Goal: Task Accomplishment & Management: Use online tool/utility

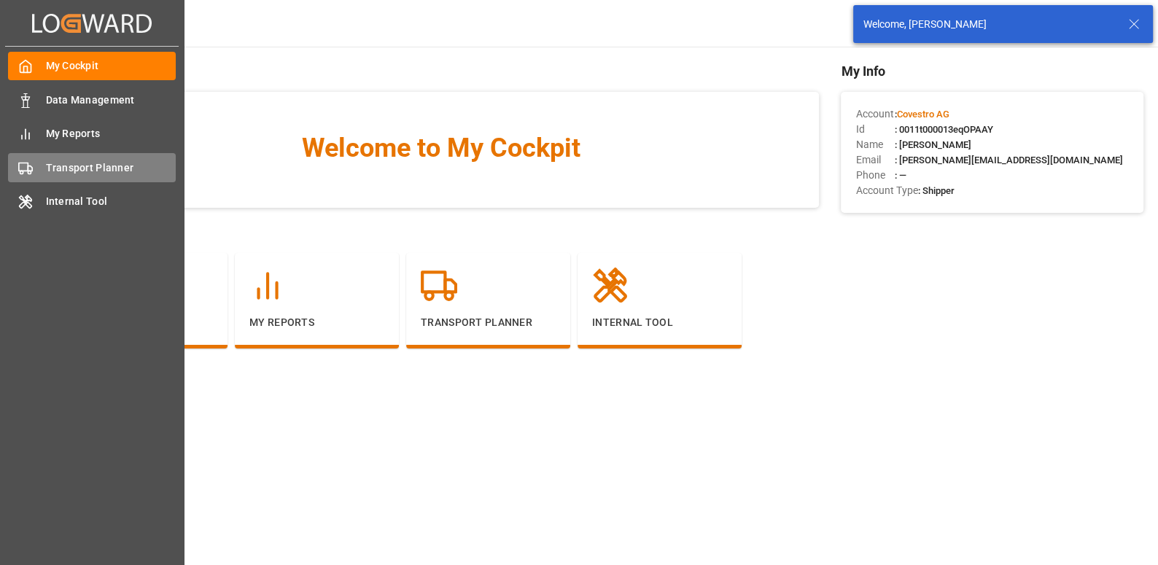
click at [58, 166] on span "Transport Planner" at bounding box center [111, 167] width 131 height 15
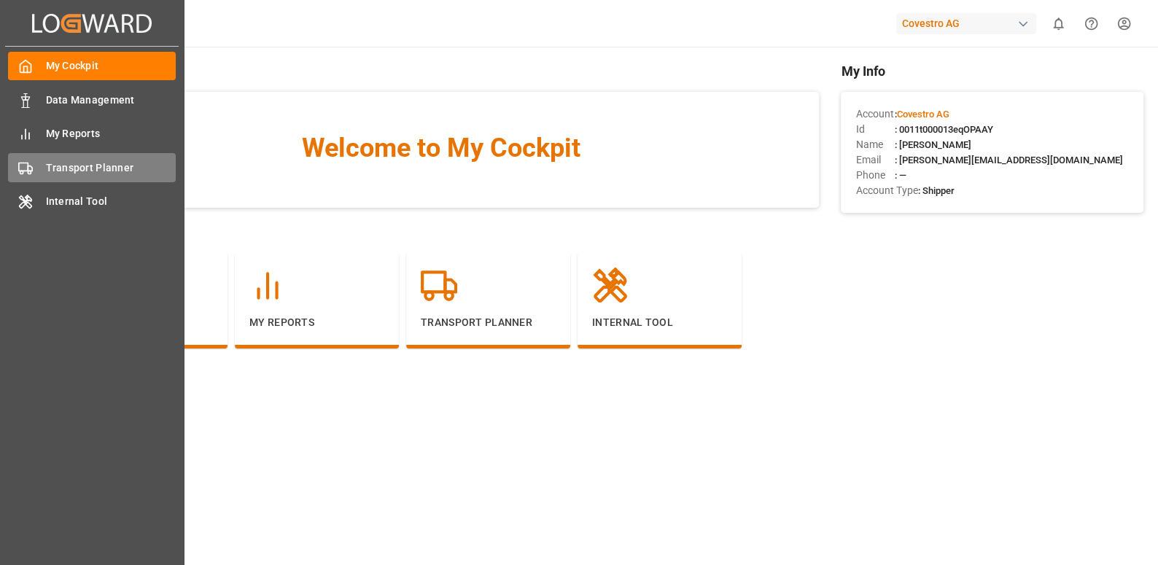
click at [50, 181] on div "Transport Planner Transport Planner" at bounding box center [92, 167] width 168 height 28
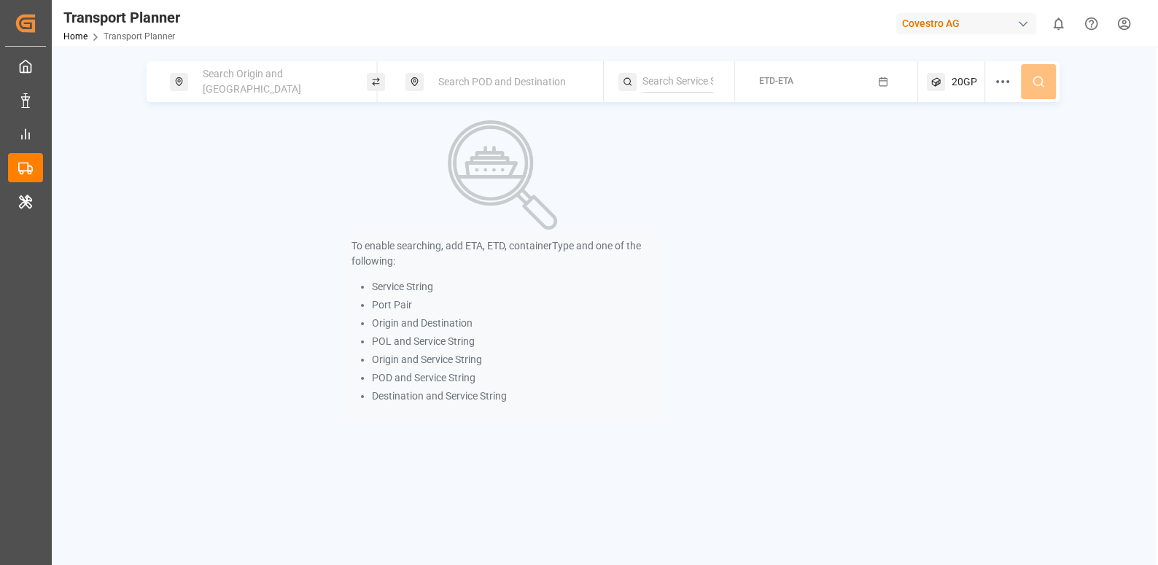
click at [240, 81] on span "Search Origin and [GEOGRAPHIC_DATA]" at bounding box center [252, 81] width 98 height 27
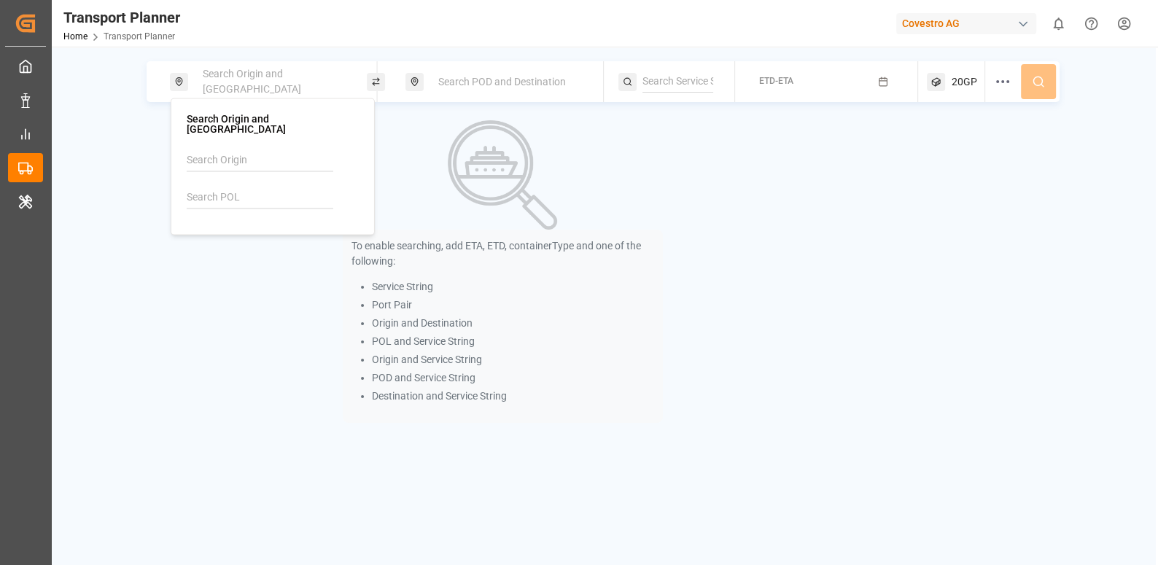
click at [234, 187] on input at bounding box center [260, 198] width 147 height 22
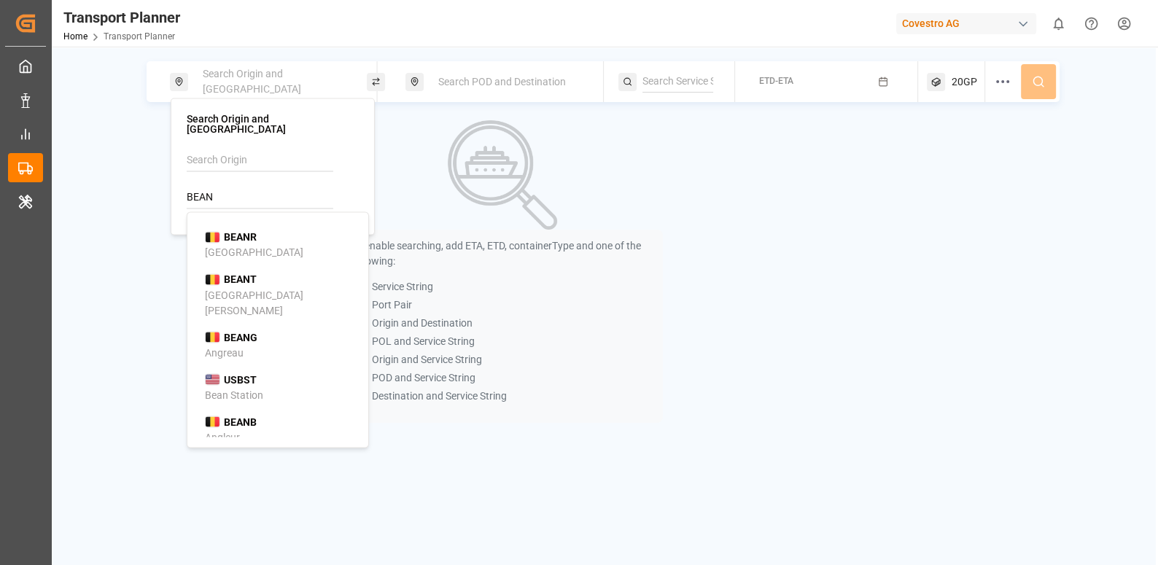
click at [234, 231] on b "BEANR" at bounding box center [240, 237] width 33 height 12
type input "BEANR"
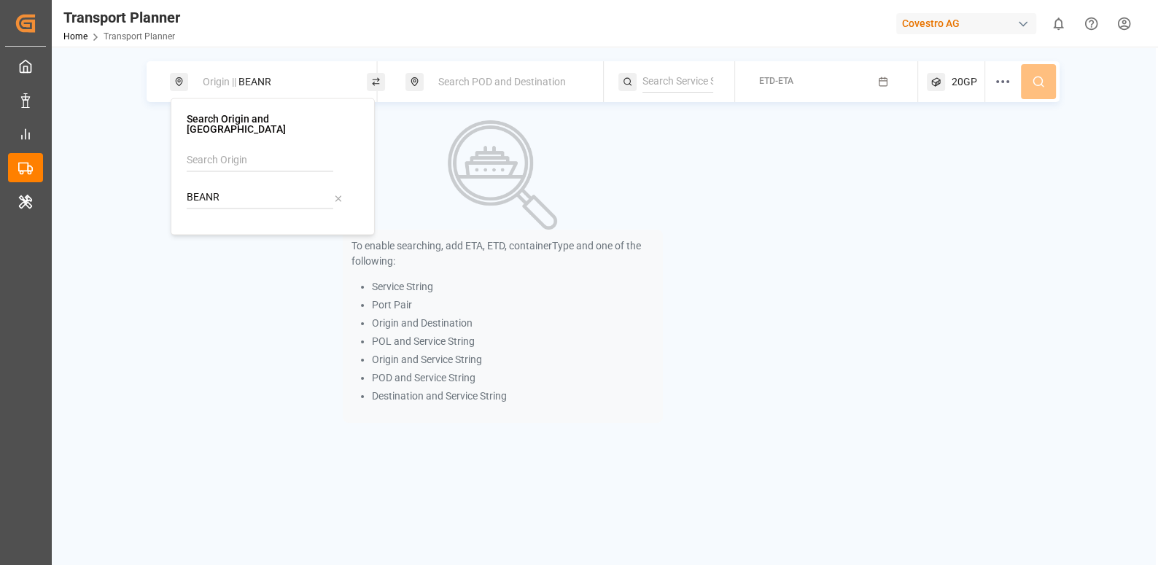
click at [457, 81] on span "Search POD and Destination" at bounding box center [502, 82] width 128 height 12
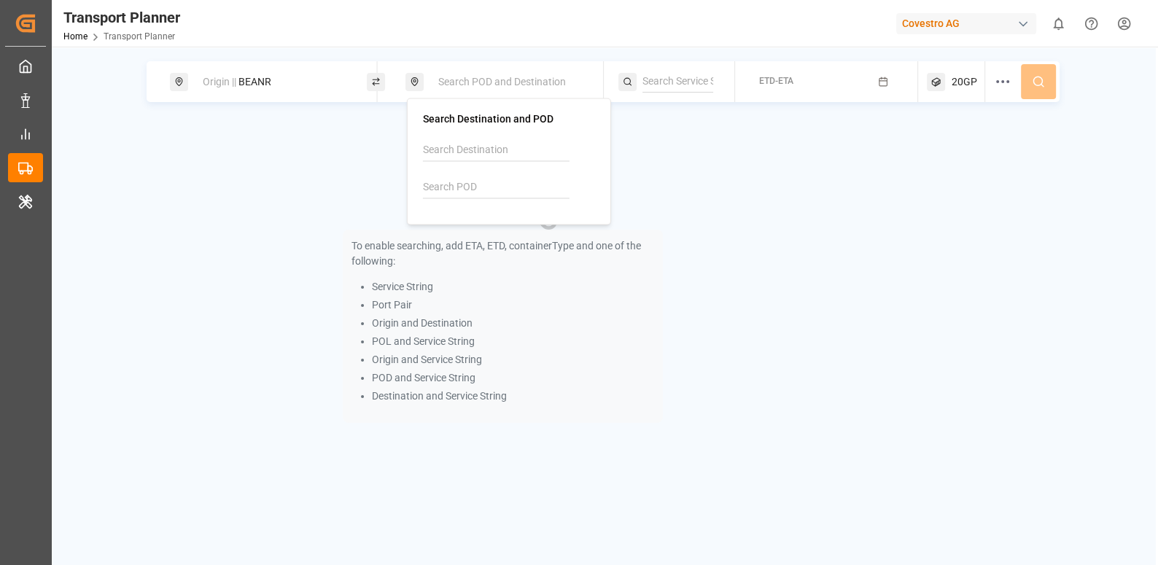
click at [462, 187] on input at bounding box center [496, 187] width 147 height 22
paste input "AEAJM"
type input "AEAJM"
click at [499, 226] on div "AEAJM Ajman" at bounding box center [511, 235] width 141 height 31
click at [690, 162] on div "To enable searching, add ETA, ETD, containerType and one of the following: Serv…" at bounding box center [503, 271] width 712 height 303
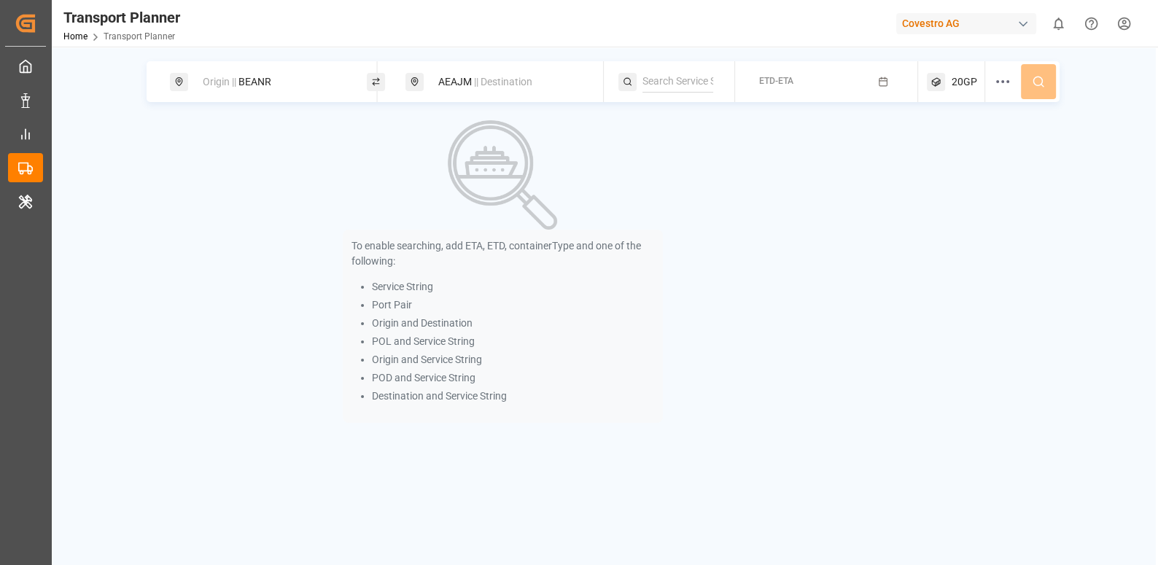
click at [875, 89] on button "ETD-ETA" at bounding box center [827, 82] width 166 height 28
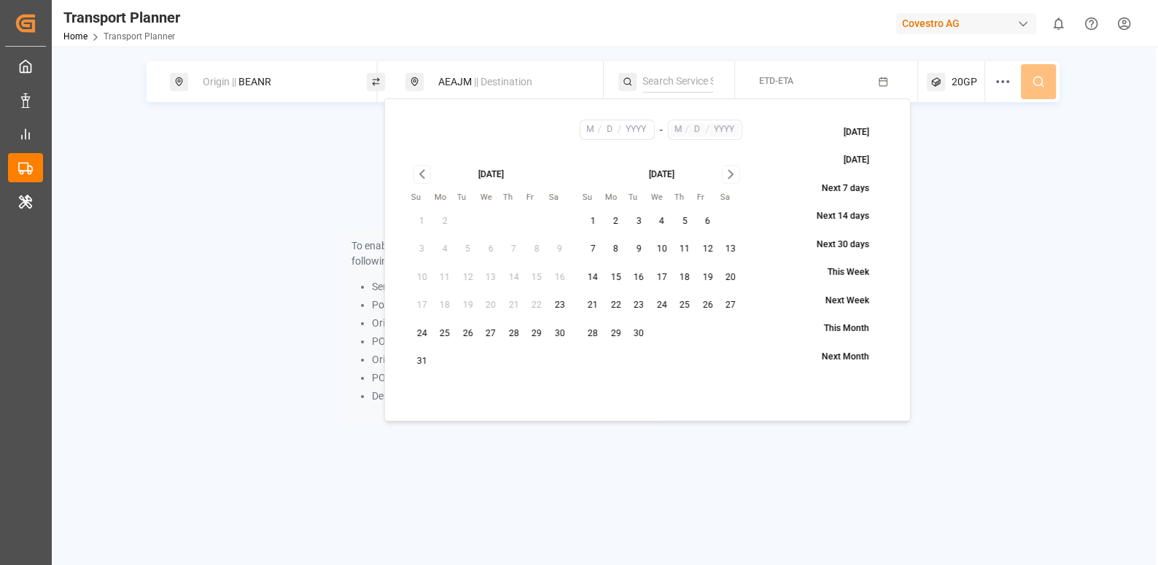
click at [529, 334] on button "29" at bounding box center [536, 333] width 23 height 23
type input "8"
type input "29"
type input "2025"
click at [739, 169] on div "[DATE]" at bounding box center [661, 173] width 161 height 15
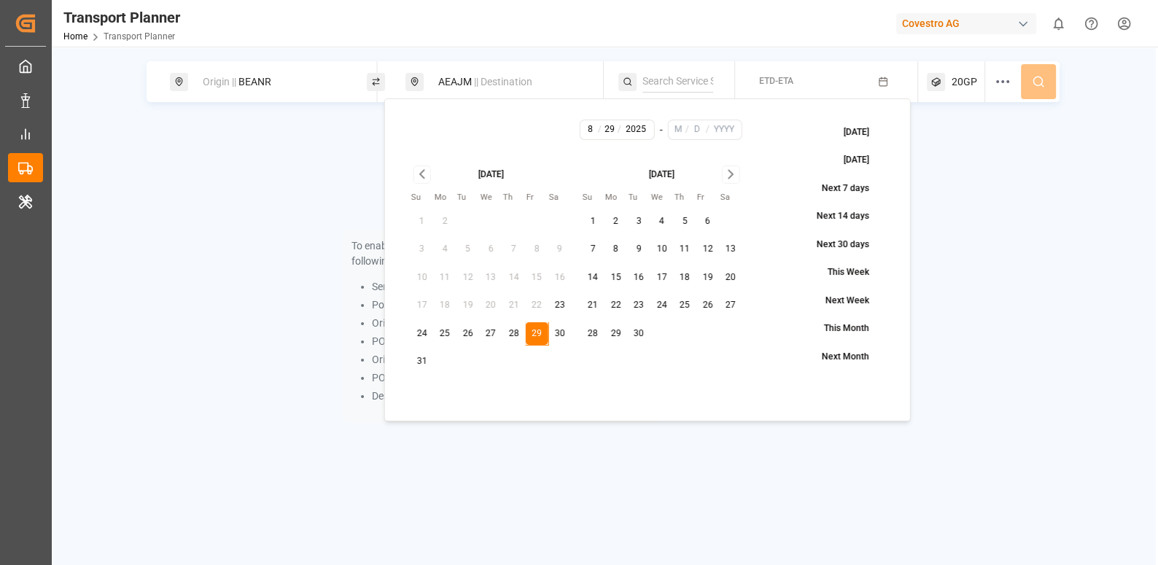
click at [731, 174] on icon "Go to next month" at bounding box center [731, 175] width 4 height 8
click at [662, 219] on button "4" at bounding box center [661, 221] width 23 height 23
type input "10"
type input "4"
type input "2025"
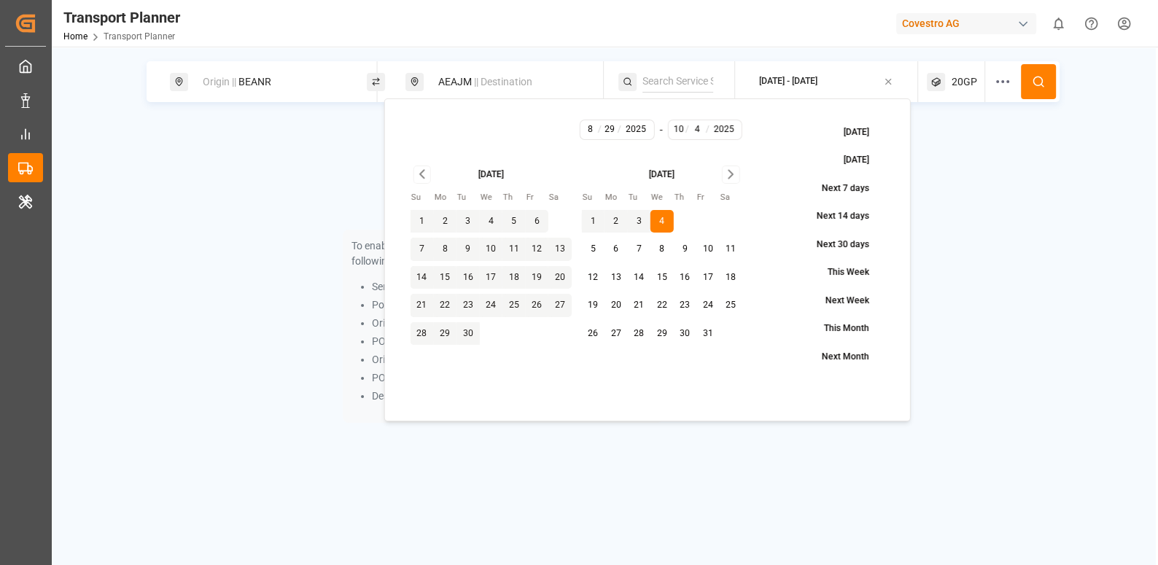
click at [1020, 93] on div at bounding box center [1007, 81] width 27 height 41
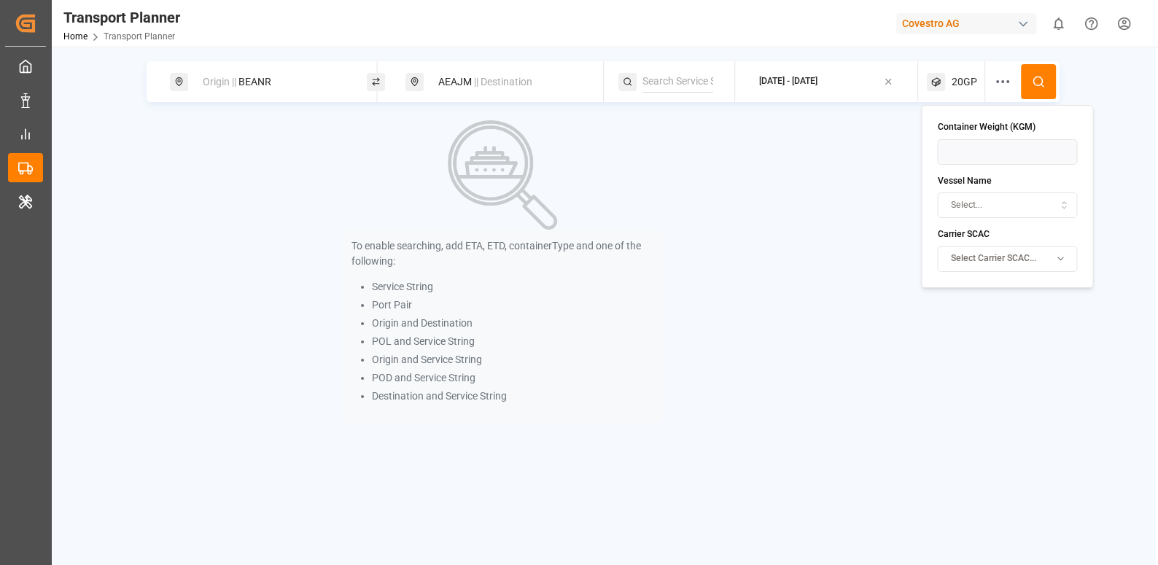
click at [1031, 88] on button at bounding box center [1038, 81] width 35 height 35
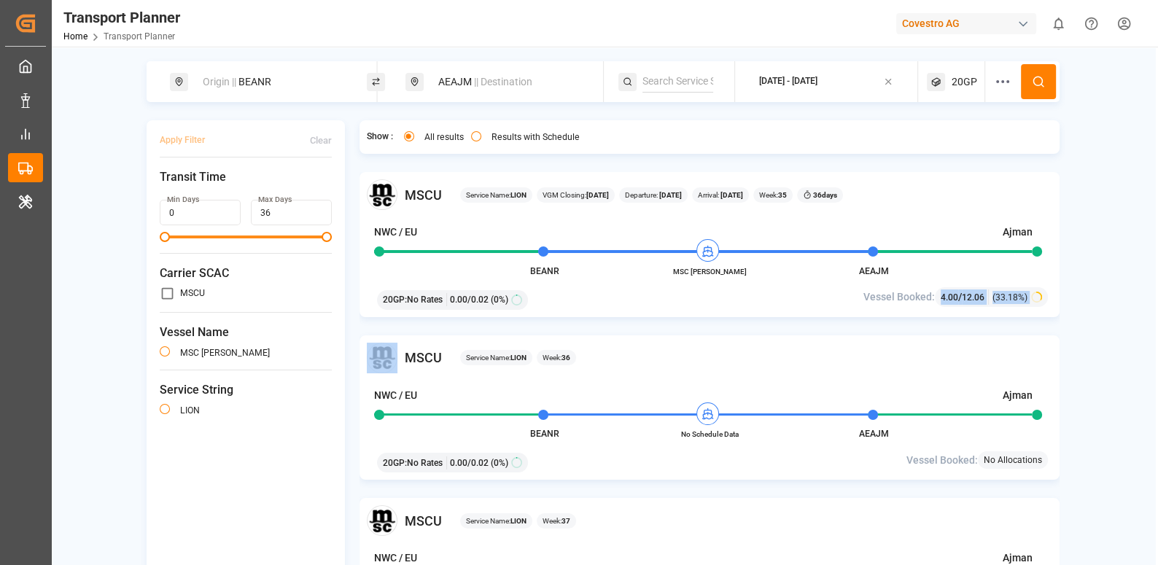
drag, startPoint x: 1041, startPoint y: 298, endPoint x: 933, endPoint y: 299, distance: 107.9
click at [933, 300] on div "Vessel Booked: 4.00 / 12.06 (33.18%)" at bounding box center [939, 297] width 226 height 20
copy div "4.00 / 12.06 (33.18%)"
click at [970, 33] on div "Covestro AG" at bounding box center [966, 23] width 140 height 21
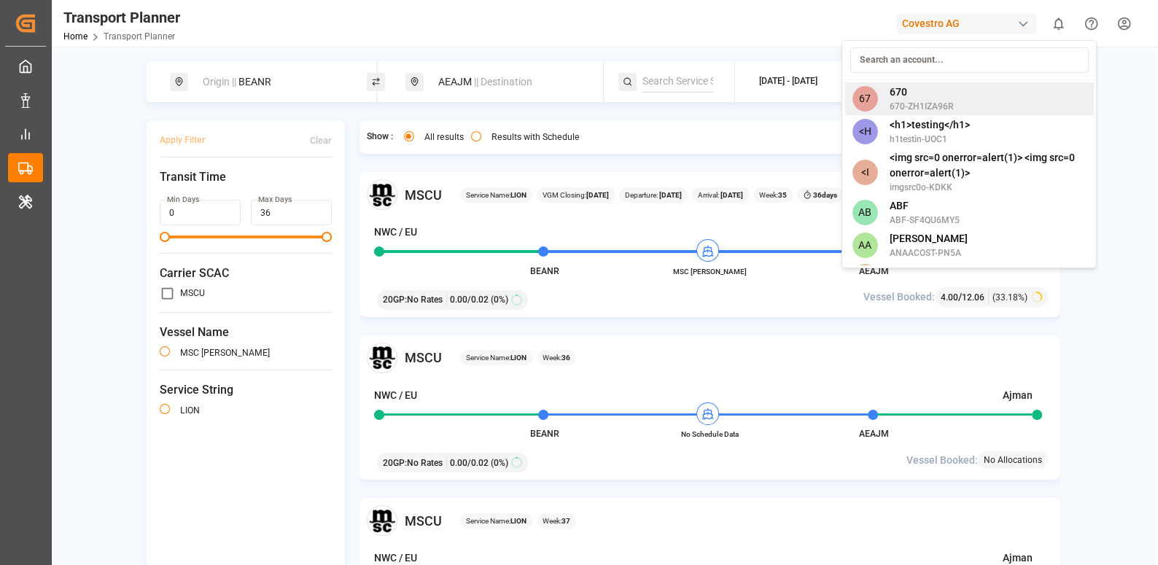
click at [898, 90] on span "670" at bounding box center [921, 92] width 64 height 15
